Goal: Information Seeking & Learning: Learn about a topic

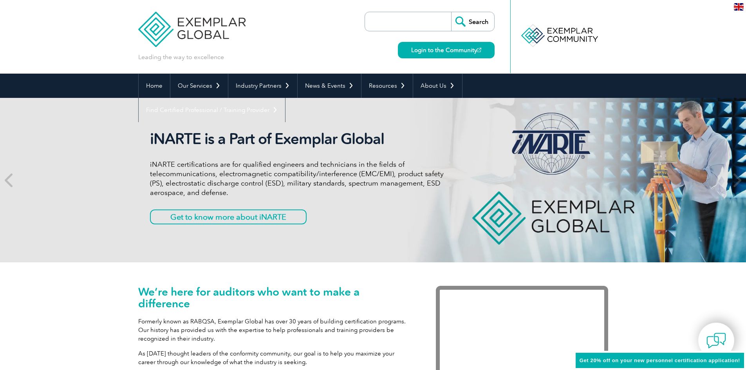
click at [380, 22] on input "search" at bounding box center [410, 21] width 82 height 19
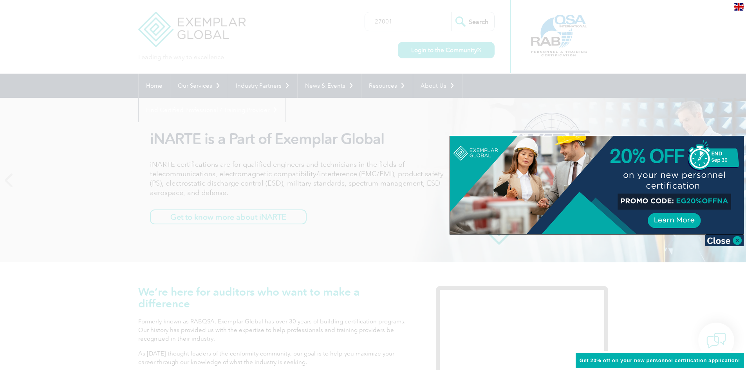
type input "27001"
click at [709, 126] on div at bounding box center [373, 185] width 746 height 370
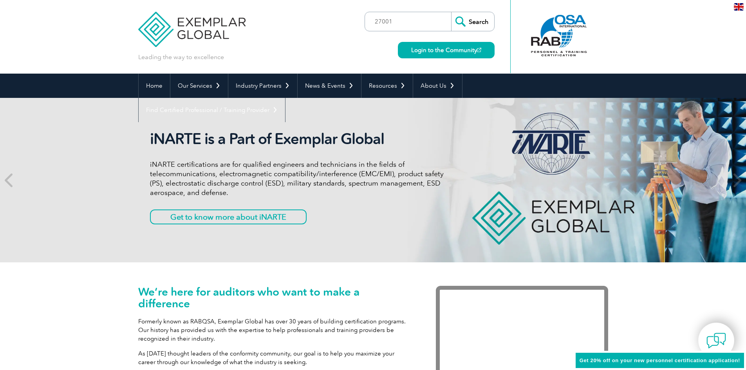
click at [482, 19] on input "Search" at bounding box center [472, 21] width 43 height 19
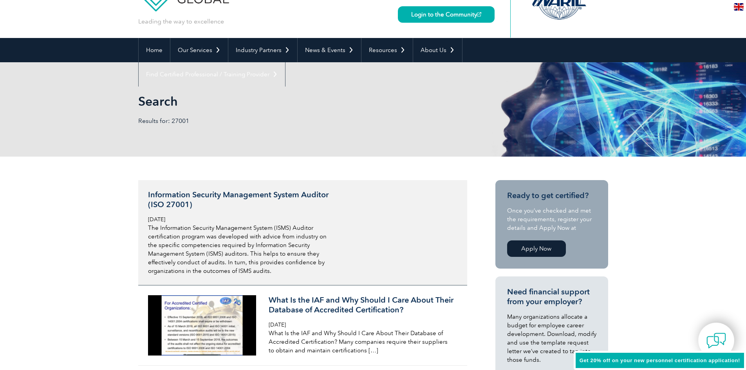
scroll to position [78, 0]
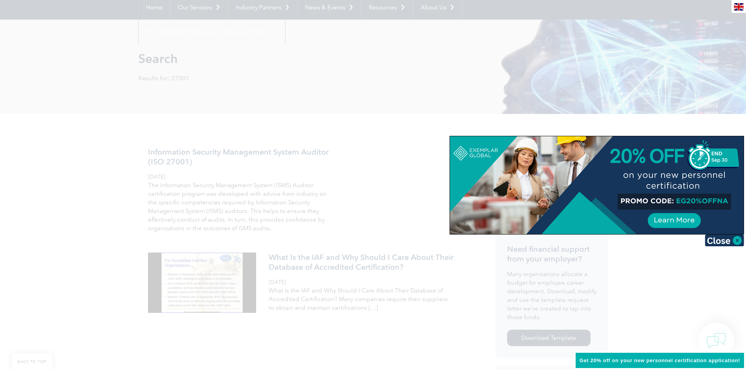
click at [319, 165] on div at bounding box center [373, 185] width 746 height 370
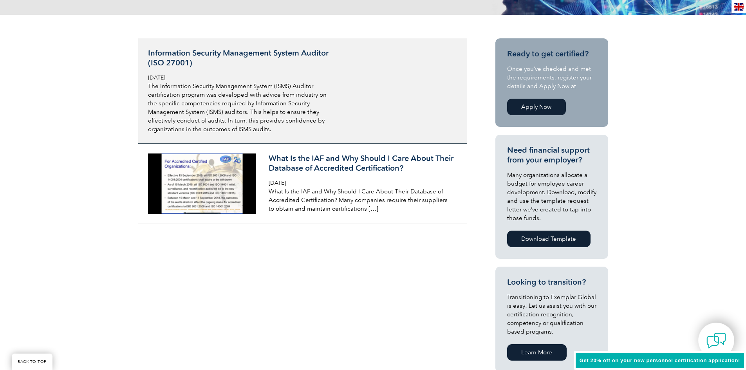
scroll to position [196, 0]
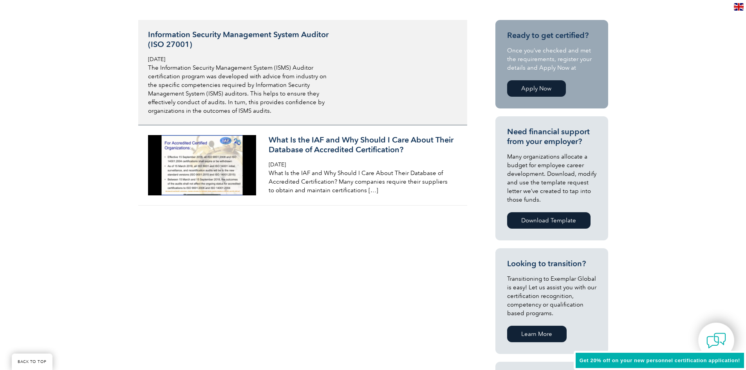
click at [299, 103] on p "The Information Security Management System (ISMS) Auditor certification program…" at bounding box center [241, 89] width 186 height 52
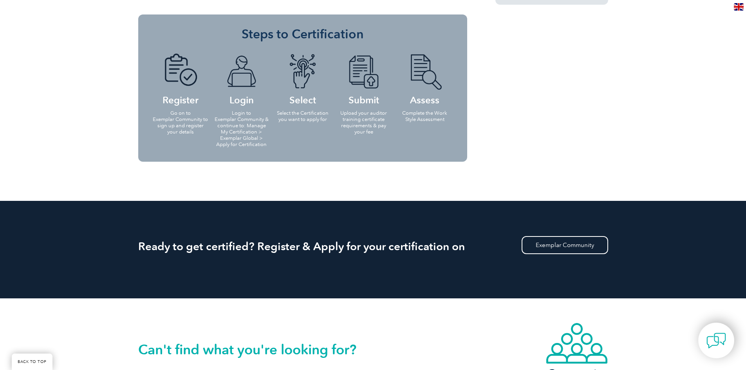
scroll to position [722, 0]
